Goal: Browse casually

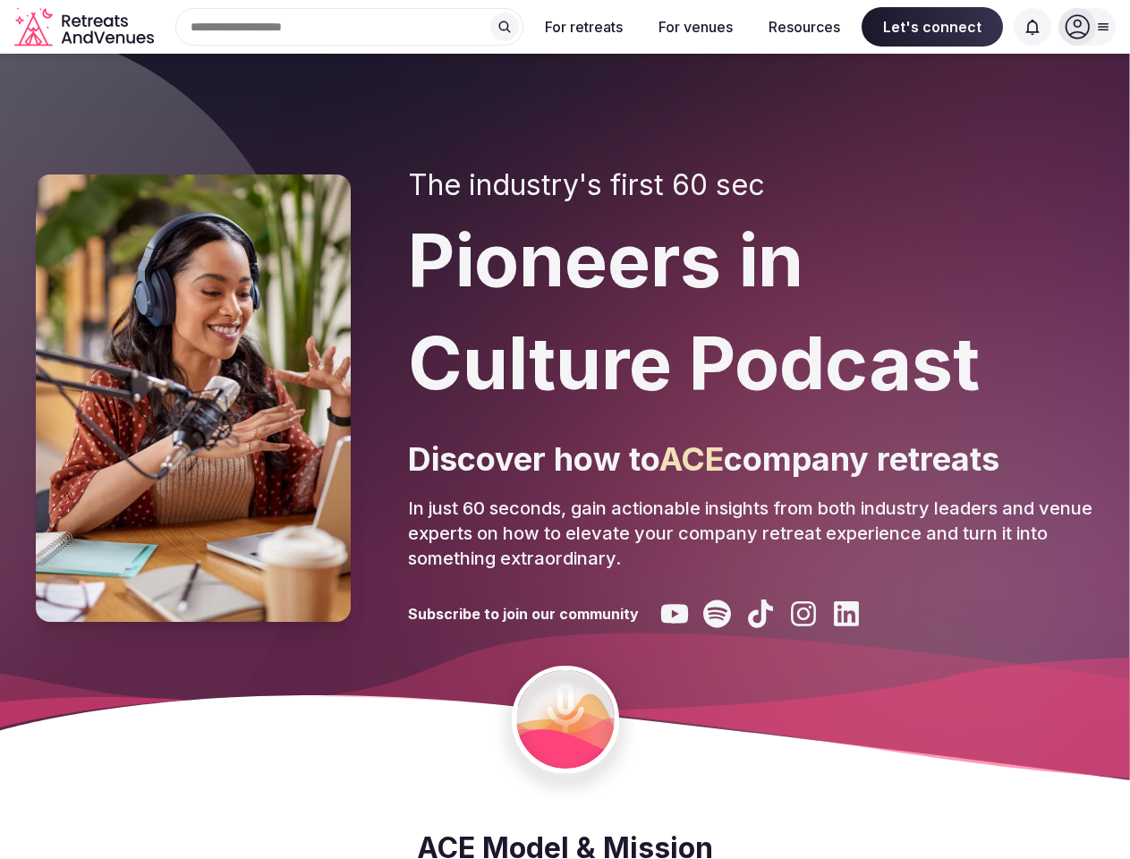
click at [565, 429] on div "The industry's first 60 sec Pioneers in Culture Podcast Discover how to ACE com…" at bounding box center [751, 398] width 686 height 460
click at [350, 27] on div "Search Popular Destinations [GEOGRAPHIC_DATA], [GEOGRAPHIC_DATA] [GEOGRAPHIC_DA…" at bounding box center [342, 27] width 362 height 38
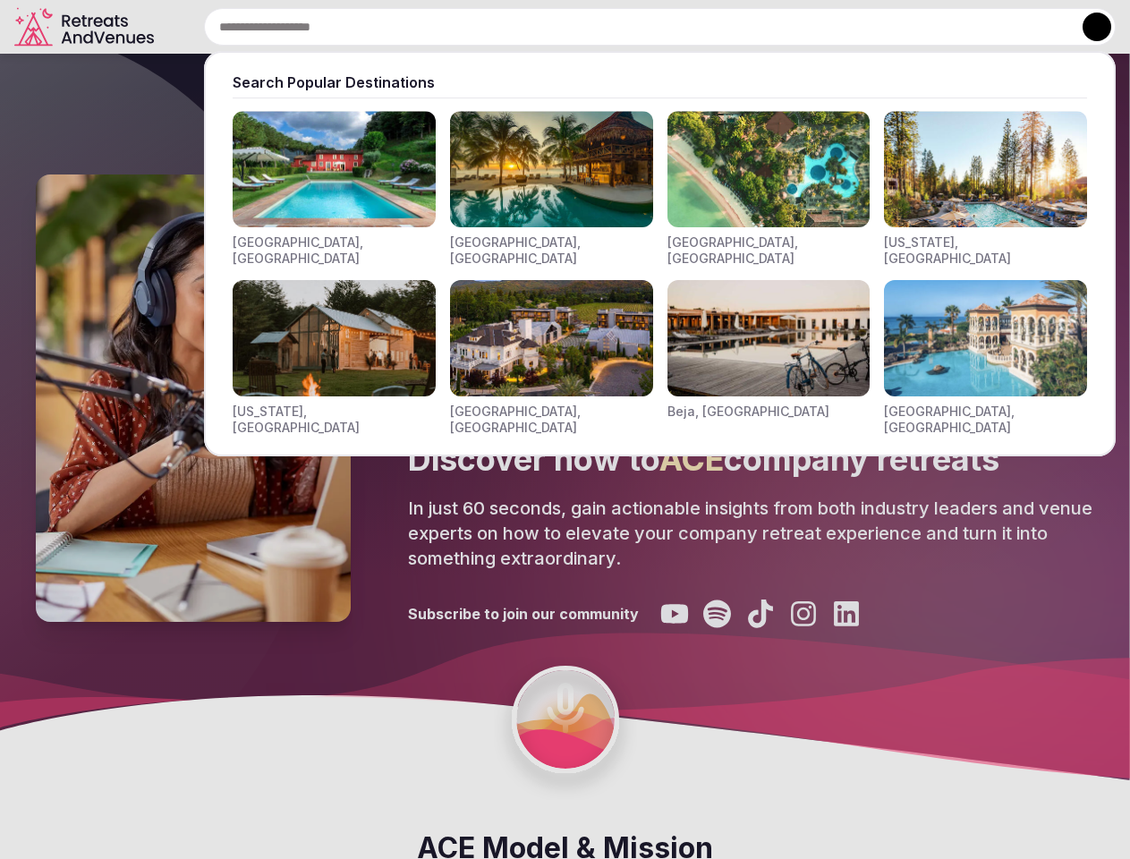
click at [505, 27] on input "text" at bounding box center [660, 27] width 912 height 38
click at [584, 27] on input "text" at bounding box center [660, 27] width 912 height 38
click at [695, 27] on input "text" at bounding box center [660, 27] width 912 height 38
click at [804, 27] on input "text" at bounding box center [660, 27] width 912 height 38
click at [932, 27] on input "text" at bounding box center [660, 27] width 912 height 38
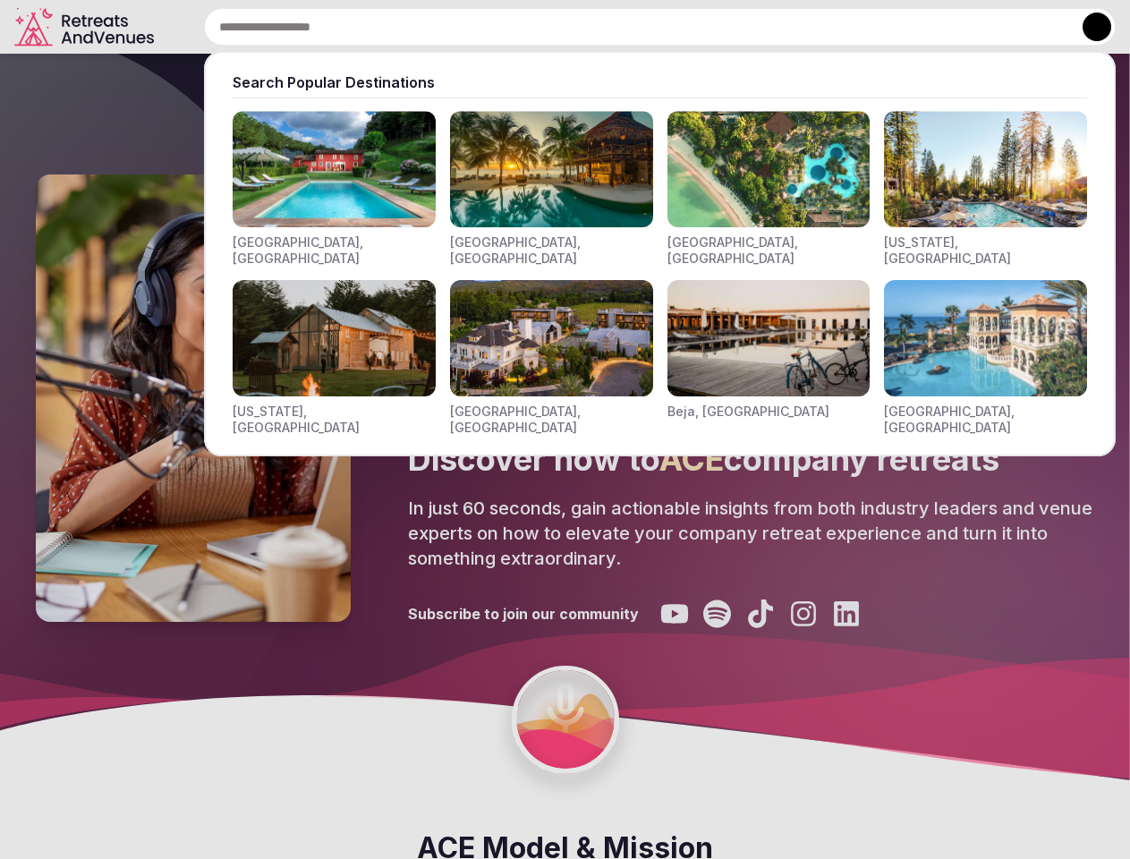
click at [1033, 27] on input "text" at bounding box center [660, 27] width 912 height 38
click at [1087, 27] on button at bounding box center [1097, 27] width 29 height 29
